Goal: Task Accomplishment & Management: Manage account settings

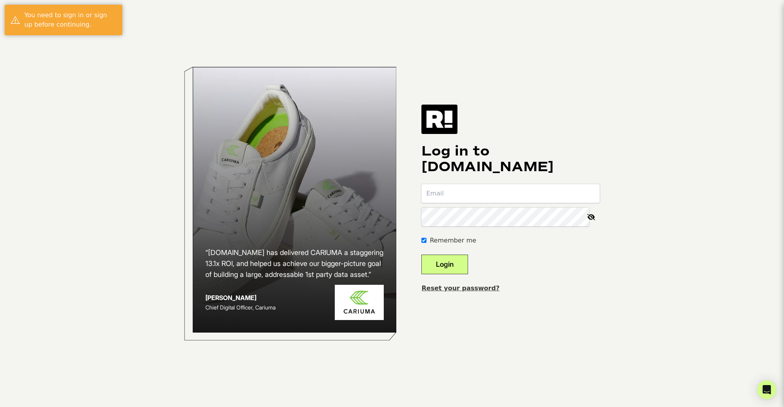
type input "JOhn@hall.consulting"
click at [463, 261] on button "Login" at bounding box center [444, 265] width 47 height 20
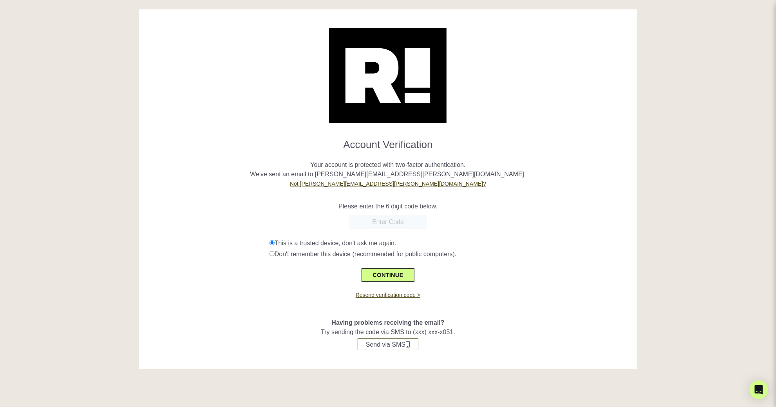
click at [392, 222] on input "text" at bounding box center [388, 222] width 78 height 14
type input "367088"
click at [399, 273] on button "CONTINUE" at bounding box center [388, 274] width 53 height 13
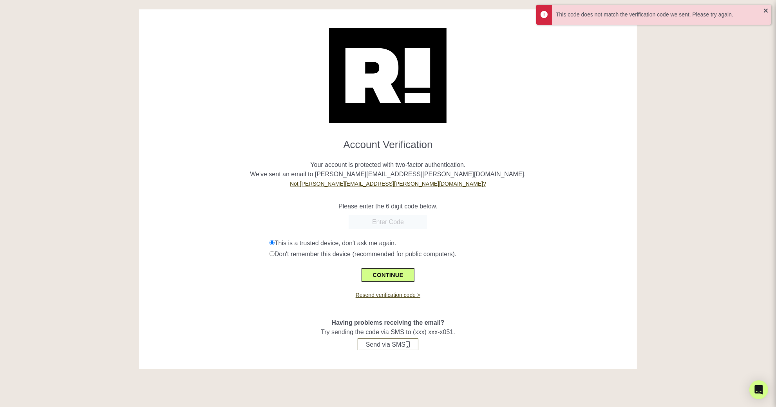
click at [502, 205] on p "Please enter the 6 digit code below." at bounding box center [388, 206] width 486 height 9
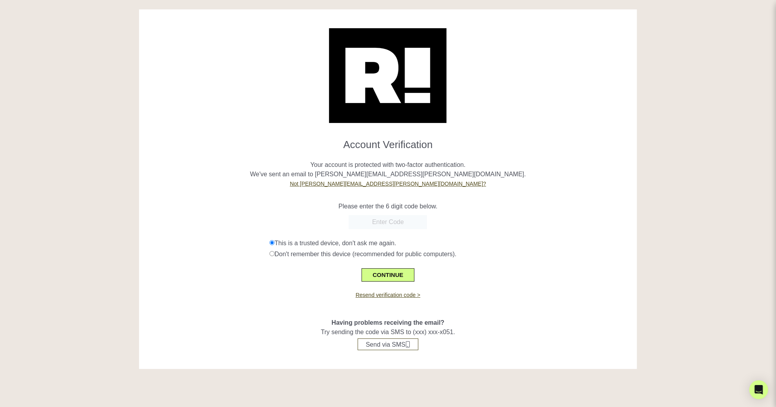
click at [380, 226] on input "text" at bounding box center [388, 222] width 78 height 14
type input "319925"
type input "319125"
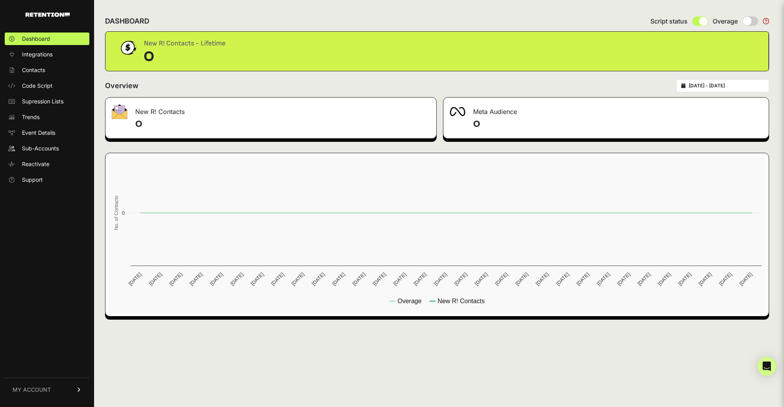
click at [23, 391] on span "MY ACCOUNT" at bounding box center [32, 390] width 38 height 8
click at [30, 151] on span "Sub-Accounts" at bounding box center [40, 149] width 37 height 8
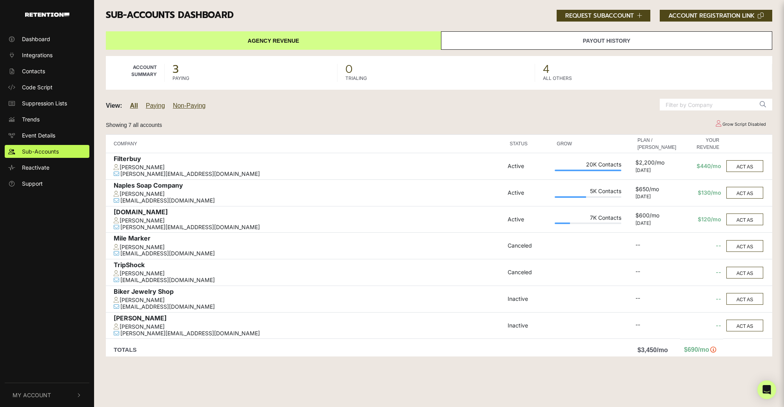
click at [410, 28] on div "Sub-accounts Dashboard ACCOUNT REGISTRATION LINK REQUEST SUBACCOUNT" at bounding box center [439, 15] width 678 height 31
click at [44, 399] on button "My Account" at bounding box center [47, 395] width 85 height 24
drag, startPoint x: 422, startPoint y: 375, endPoint x: 425, endPoint y: 370, distance: 6.2
click at [422, 375] on div "Dashboard Integrations Contacts Code Script Suppression Lists Trends Event Deta…" at bounding box center [392, 203] width 784 height 407
click at [768, 390] on icon "Open Intercom Messenger" at bounding box center [766, 390] width 9 height 10
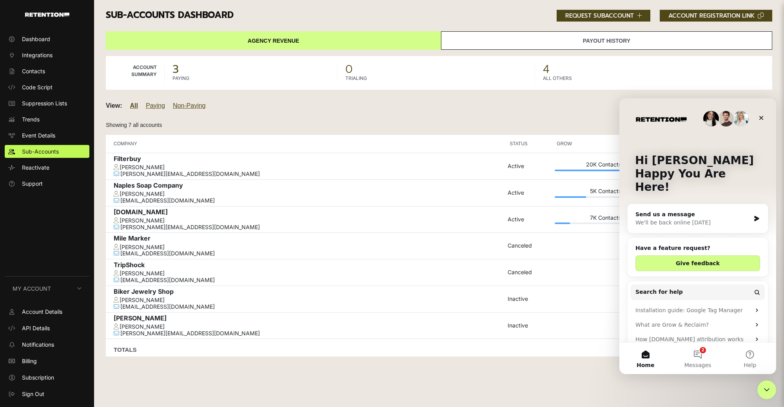
click at [680, 219] on div "We'll be back online tomorrow" at bounding box center [692, 223] width 115 height 8
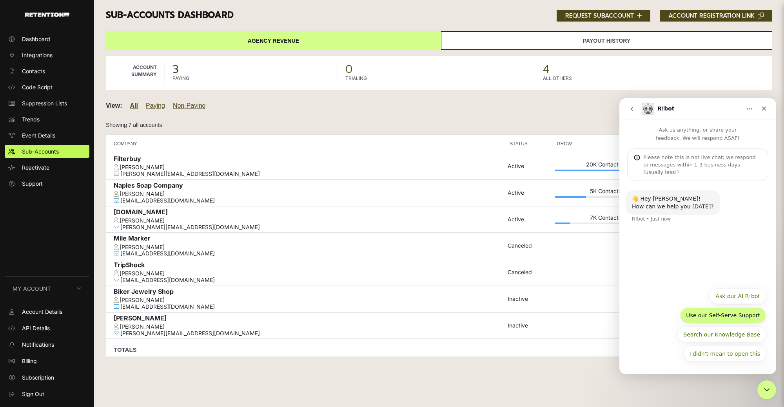
click at [735, 317] on button "Use our Self-Serve Support" at bounding box center [723, 316] width 86 height 16
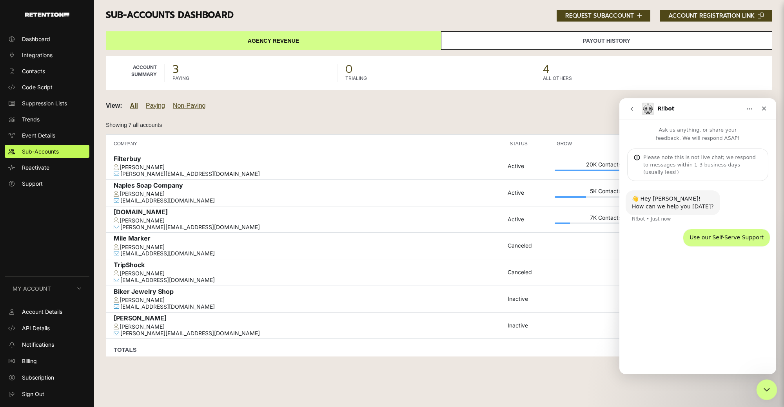
click at [765, 390] on icon "Close Intercom Messenger" at bounding box center [765, 388] width 5 height 3
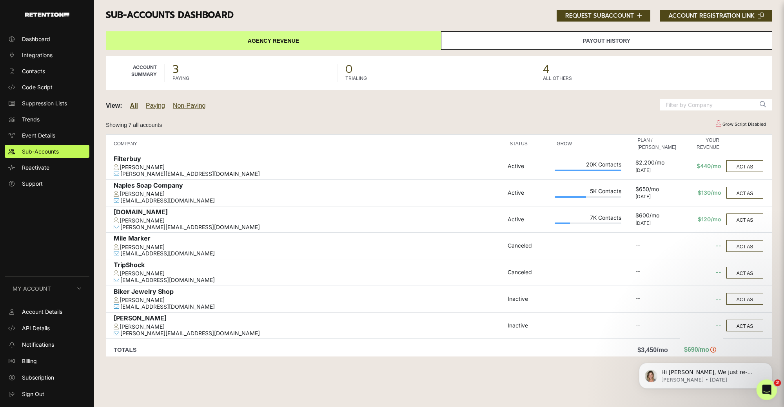
click at [765, 388] on icon "Open Intercom Messenger" at bounding box center [765, 388] width 13 height 13
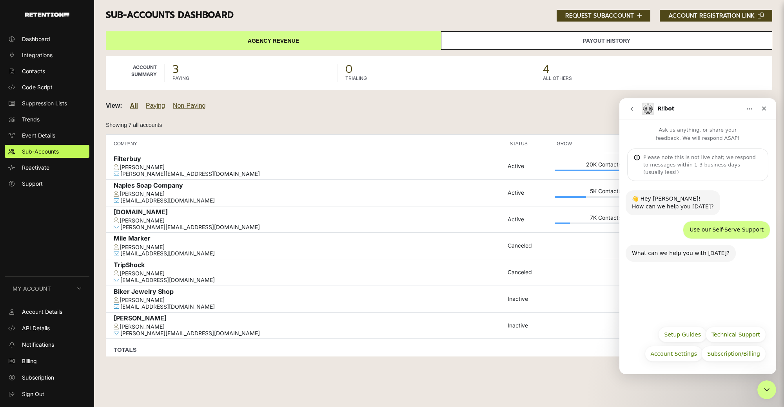
drag, startPoint x: 478, startPoint y: 382, endPoint x: 485, endPoint y: 368, distance: 15.2
click at [479, 381] on div "Dashboard Integrations Contacts Code Script Suppression Lists Trends Event Deta…" at bounding box center [392, 203] width 784 height 407
drag, startPoint x: 39, startPoint y: 313, endPoint x: 53, endPoint y: 311, distance: 14.6
click at [39, 313] on span "Account Details" at bounding box center [42, 312] width 40 height 8
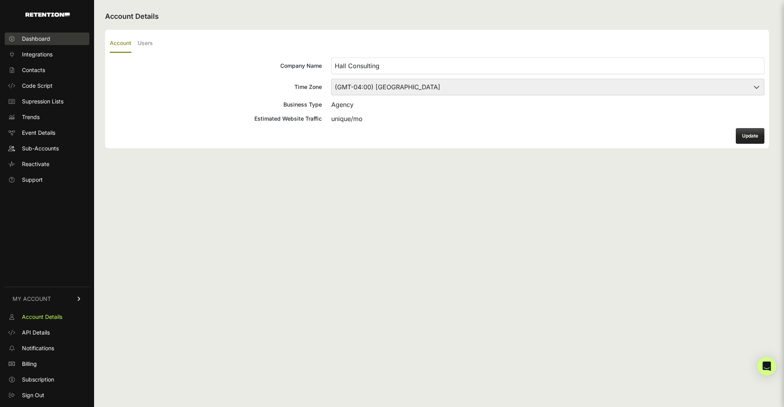
click at [49, 34] on link "Dashboard" at bounding box center [47, 39] width 85 height 13
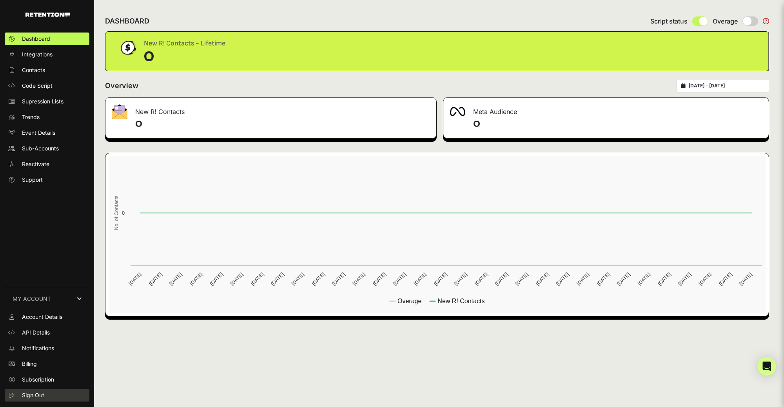
click at [47, 392] on link "Sign Out" at bounding box center [47, 395] width 85 height 13
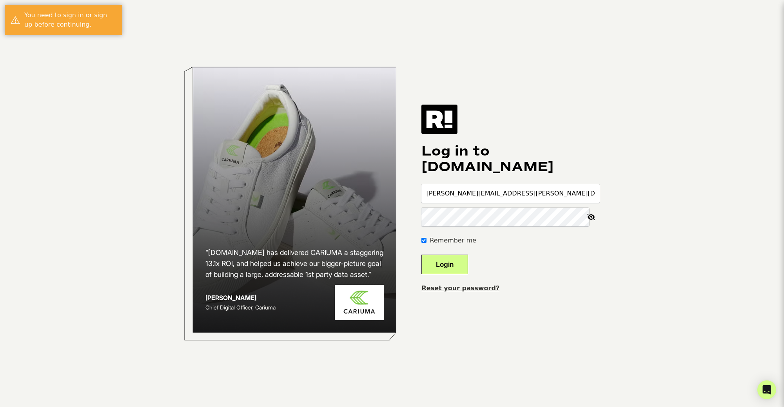
click at [519, 195] on input "JOhn@hall.consulting" at bounding box center [510, 193] width 178 height 19
type input "[PERSON_NAME][EMAIL_ADDRESS][PERSON_NAME][DOMAIN_NAME]"
drag, startPoint x: 453, startPoint y: 261, endPoint x: 510, endPoint y: 261, distance: 56.4
click at [454, 261] on button "Login" at bounding box center [444, 265] width 47 height 20
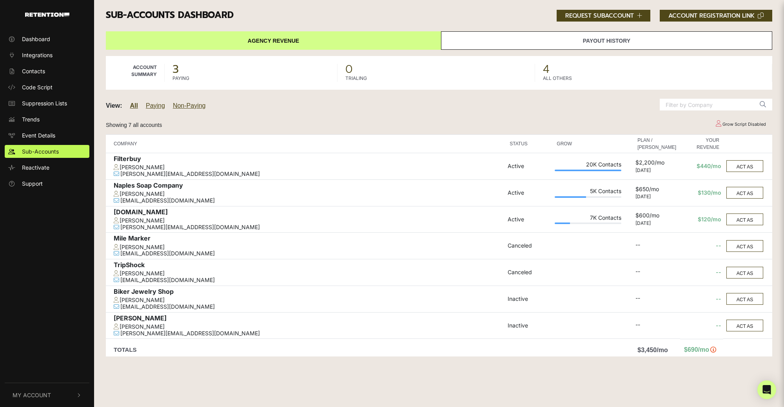
click at [267, 41] on link "Agency Revenue" at bounding box center [273, 40] width 335 height 18
click at [546, 40] on link "Payout History" at bounding box center [606, 40] width 331 height 18
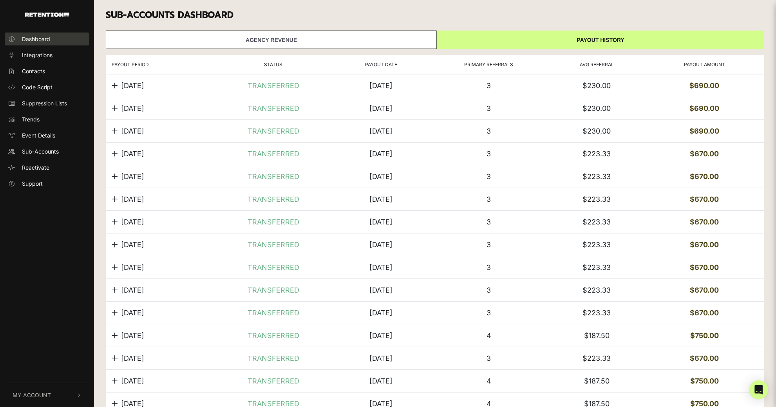
click at [27, 40] on span "Dashboard" at bounding box center [36, 39] width 28 height 8
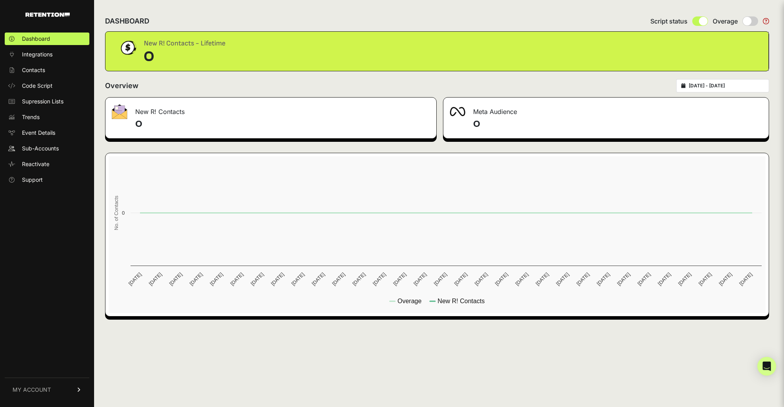
click at [49, 398] on link "MY ACCOUNT" at bounding box center [47, 390] width 85 height 24
click at [46, 393] on link "Sign Out" at bounding box center [47, 395] width 85 height 13
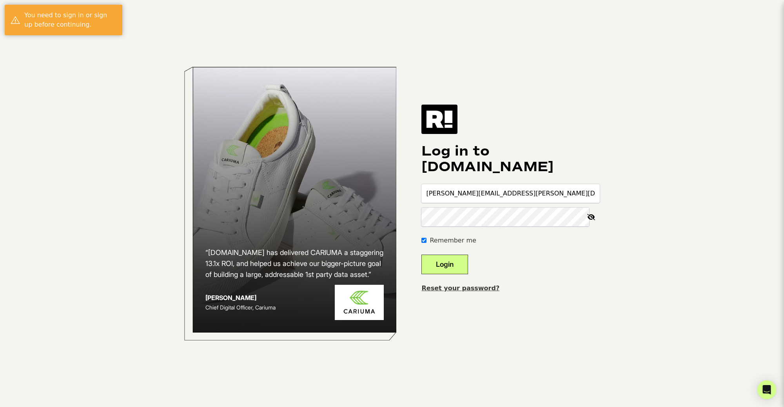
click at [511, 199] on input "[PERSON_NAME][EMAIL_ADDRESS][PERSON_NAME][DOMAIN_NAME]" at bounding box center [510, 193] width 178 height 19
drag, startPoint x: 515, startPoint y: 194, endPoint x: 374, endPoint y: 200, distance: 140.4
click at [377, 197] on div "“Retention.com has delivered CARIUMA a staggering 13.1x ROI, and helped us achi…" at bounding box center [391, 203] width 447 height 407
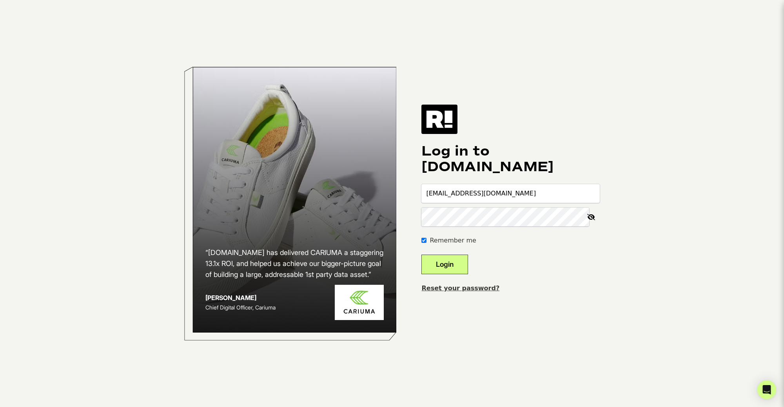
type input "marketing@gulfarium.com"
click at [463, 269] on button "Login" at bounding box center [444, 265] width 47 height 20
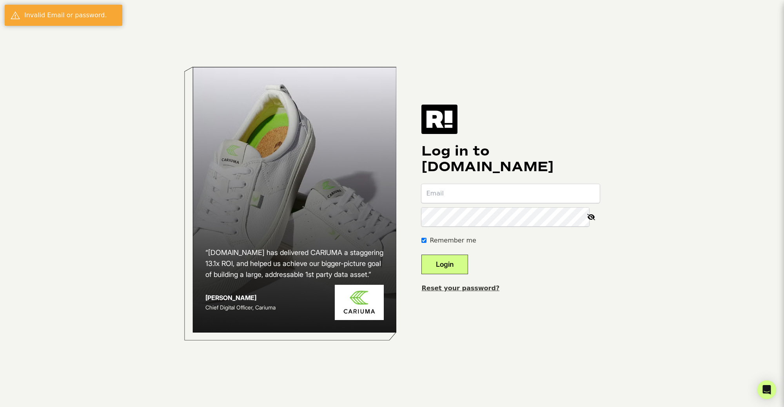
type input "[PERSON_NAME][EMAIL_ADDRESS][PERSON_NAME][DOMAIN_NAME]"
click at [518, 200] on input "[PERSON_NAME][EMAIL_ADDRESS][PERSON_NAME][DOMAIN_NAME]" at bounding box center [510, 193] width 178 height 19
click at [463, 320] on div "“[DOMAIN_NAME] has delivered CARIUMA a staggering 13.1x ROI, and helped us achi…" at bounding box center [391, 203] width 447 height 407
click at [470, 289] on link "Reset your password?" at bounding box center [460, 287] width 78 height 7
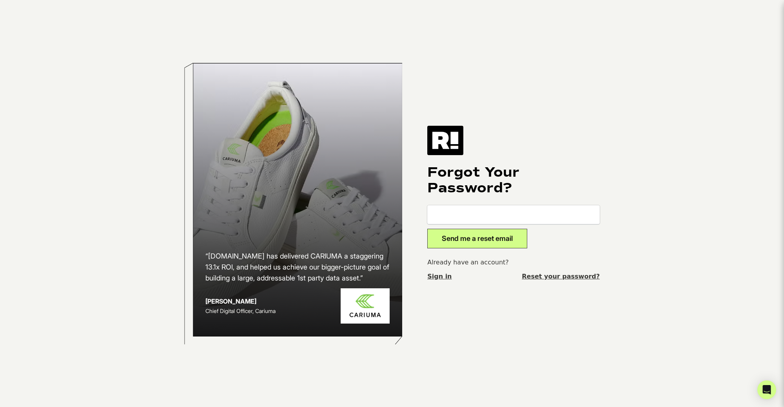
click at [647, 249] on body "“[DOMAIN_NAME] has delivered CARIUMA a staggering 13.1x ROI, and helped us achi…" at bounding box center [392, 203] width 784 height 407
click at [556, 172] on h1 "Forgot Your Password?" at bounding box center [513, 180] width 172 height 31
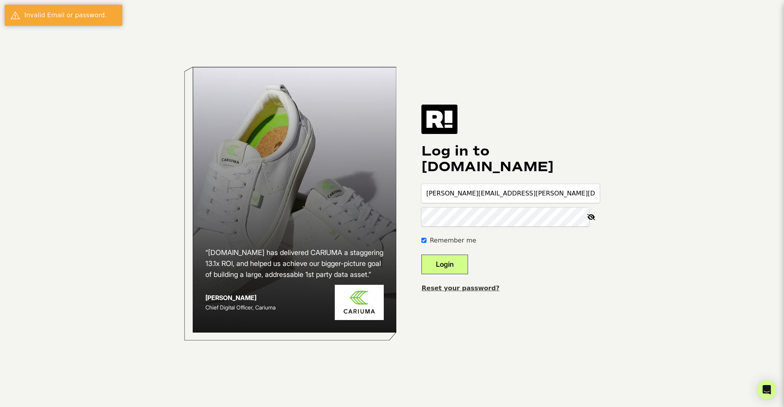
click at [593, 219] on icon at bounding box center [590, 217] width 17 height 19
click at [532, 194] on input "[PERSON_NAME][EMAIL_ADDRESS][PERSON_NAME][DOMAIN_NAME]" at bounding box center [510, 193] width 178 height 19
drag, startPoint x: 531, startPoint y: 194, endPoint x: 321, endPoint y: 250, distance: 217.9
click at [334, 194] on div "“[DOMAIN_NAME] has delivered CARIUMA a staggering 13.1x ROI, and helped us achi…" at bounding box center [391, 203] width 447 height 407
drag, startPoint x: 518, startPoint y: 198, endPoint x: 522, endPoint y: 196, distance: 5.1
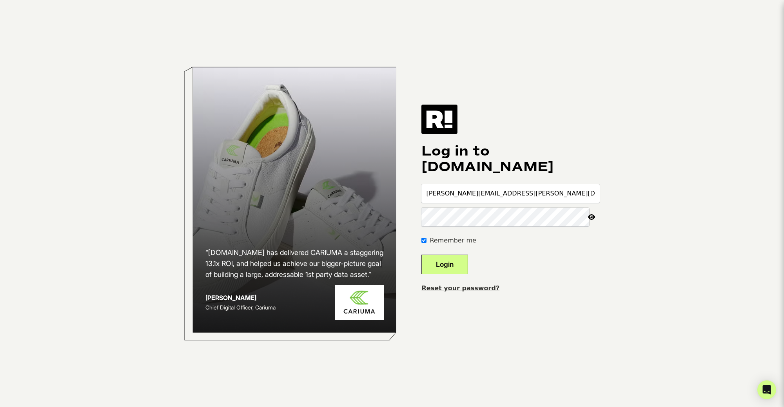
click at [518, 198] on input "[PERSON_NAME][EMAIL_ADDRESS][PERSON_NAME][DOMAIN_NAME]" at bounding box center [510, 193] width 178 height 19
click at [522, 195] on input "[PERSON_NAME][EMAIL_ADDRESS][PERSON_NAME][DOMAIN_NAME]" at bounding box center [510, 193] width 178 height 19
type input "[EMAIL_ADDRESS][PERSON_NAME][DOMAIN_NAME]"
click at [455, 261] on button "Login" at bounding box center [444, 265] width 47 height 20
